Goal: Task Accomplishment & Management: Complete application form

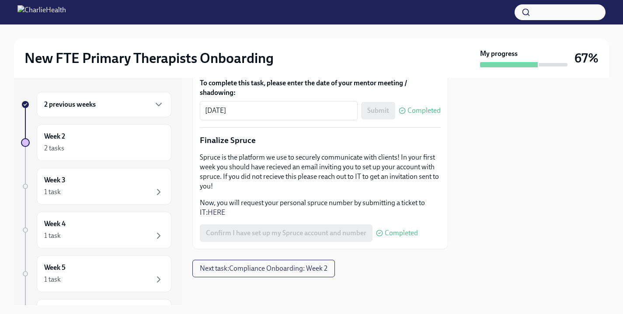
scroll to position [1133, 0]
click at [306, 272] on span "Next task : Compliance Onboarding: Week 2" at bounding box center [264, 268] width 128 height 9
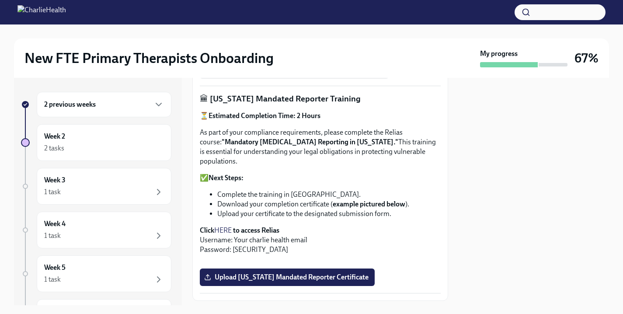
scroll to position [479, 0]
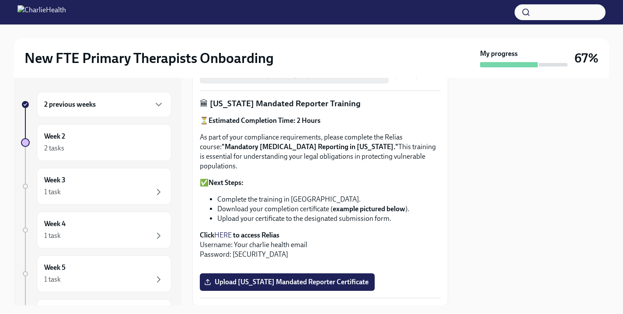
click at [226, 231] on link "HERE" at bounding box center [222, 235] width 17 height 8
drag, startPoint x: 232, startPoint y: 236, endPoint x: 254, endPoint y: 237, distance: 21.9
click at [254, 237] on p "Click HERE to access Relias Username: Your charlie health email Password: [SECU…" at bounding box center [320, 244] width 241 height 29
copy p "ch1234"
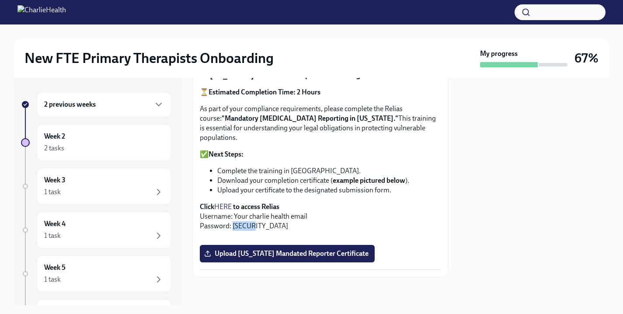
scroll to position [638, 0]
click at [295, 250] on span "Upload [US_STATE] Mandated Reporter Certificate" at bounding box center [287, 253] width 163 height 9
click at [0, 0] on input "Upload [US_STATE] Mandated Reporter Certificate" at bounding box center [0, 0] width 0 height 0
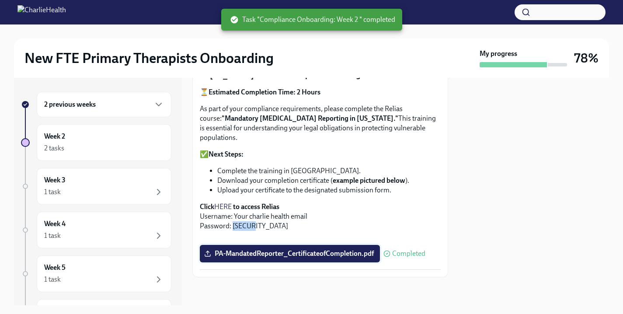
click at [295, 254] on span "PA-MandatedReporter_CertificateofCompletion.pdf" at bounding box center [290, 253] width 168 height 9
click at [0, 0] on input "PA-MandatedReporter_CertificateofCompletion.pdf" at bounding box center [0, 0] width 0 height 0
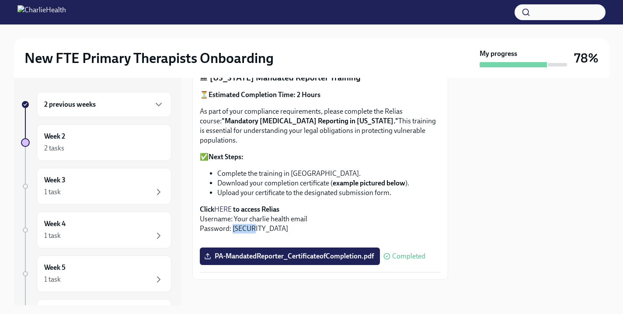
scroll to position [0, 0]
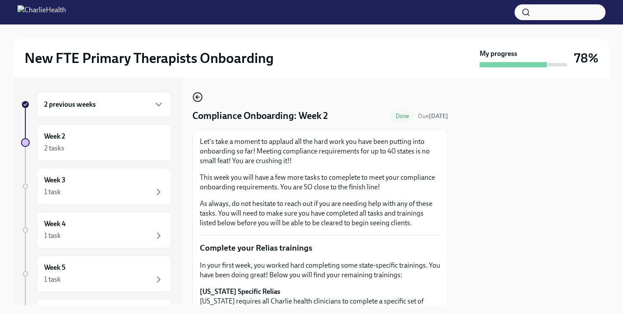
click at [196, 100] on icon "button" at bounding box center [197, 97] width 10 height 10
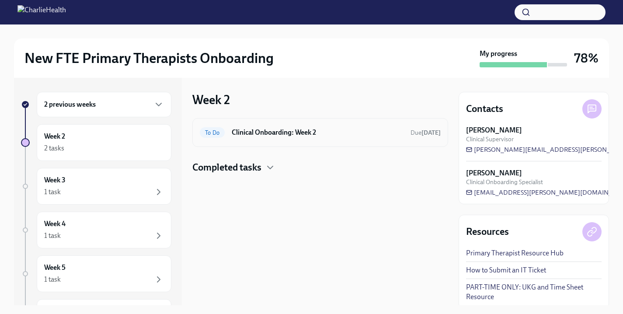
click at [251, 136] on h6 "Clinical Onboarding: Week 2" at bounding box center [318, 133] width 172 height 10
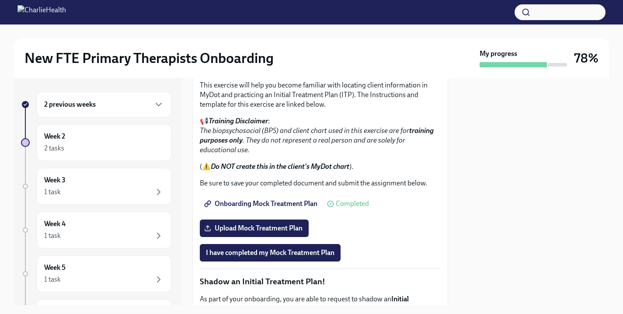
scroll to position [648, 0]
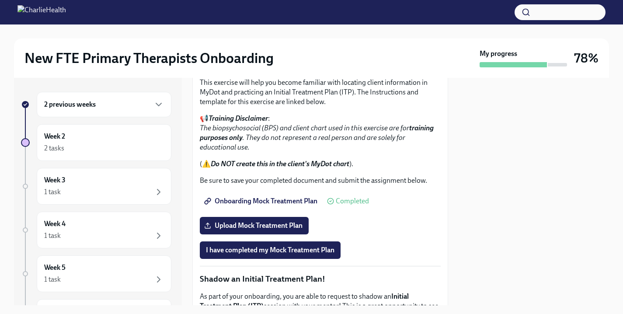
click at [304, 16] on span "Measurement Based Care (MBC) Training" at bounding box center [273, 11] width 134 height 9
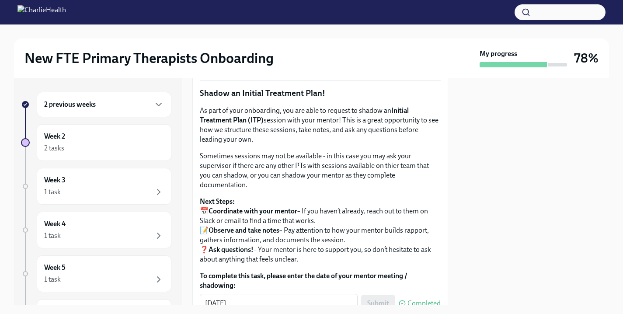
scroll to position [830, 0]
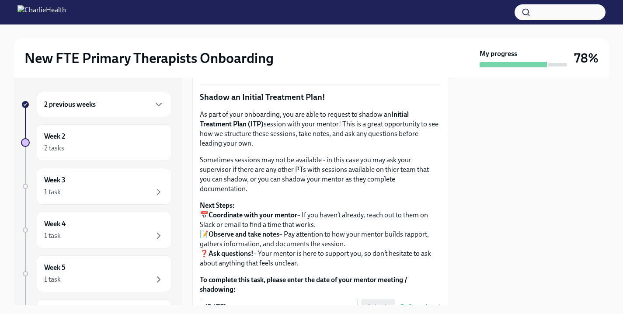
click at [279, 24] on span "Onboarding Mock Treatment Plan" at bounding box center [261, 19] width 111 height 9
